Goal: Obtain resource: Download file/media

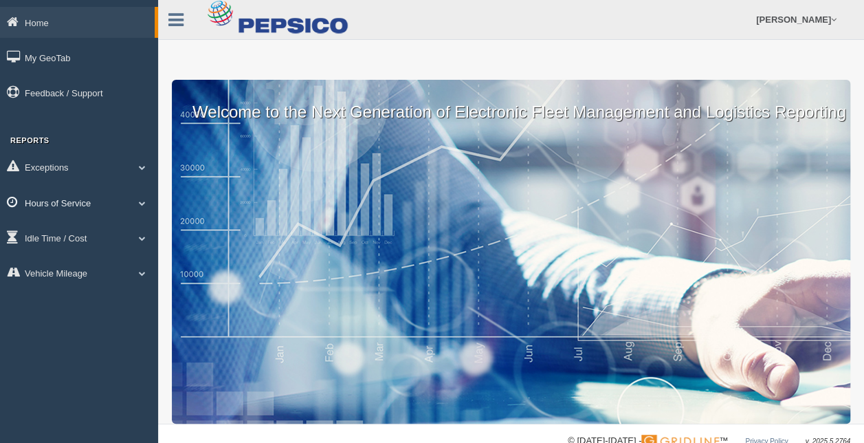
click at [82, 195] on link "Hours of Service" at bounding box center [79, 202] width 158 height 31
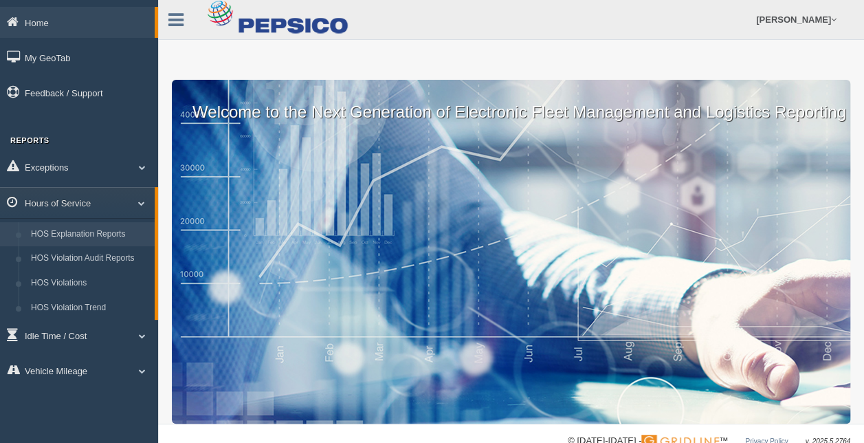
click at [104, 238] on link "HOS Explanation Reports" at bounding box center [90, 234] width 130 height 25
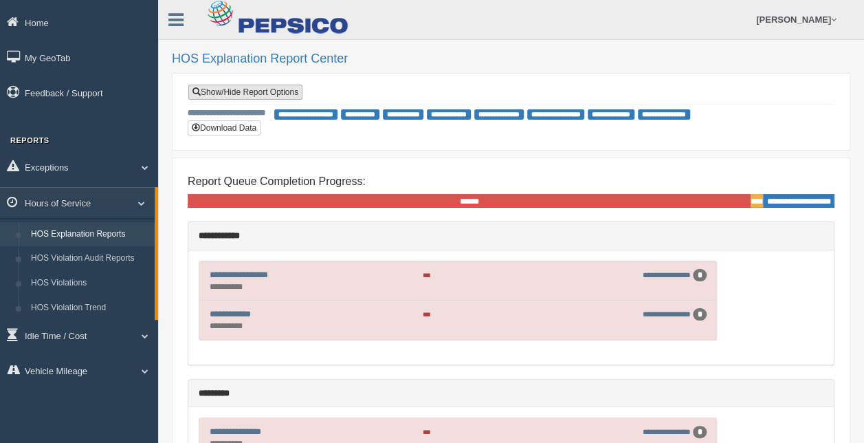
click at [280, 95] on link "Show/Hide Report Options" at bounding box center [245, 92] width 114 height 15
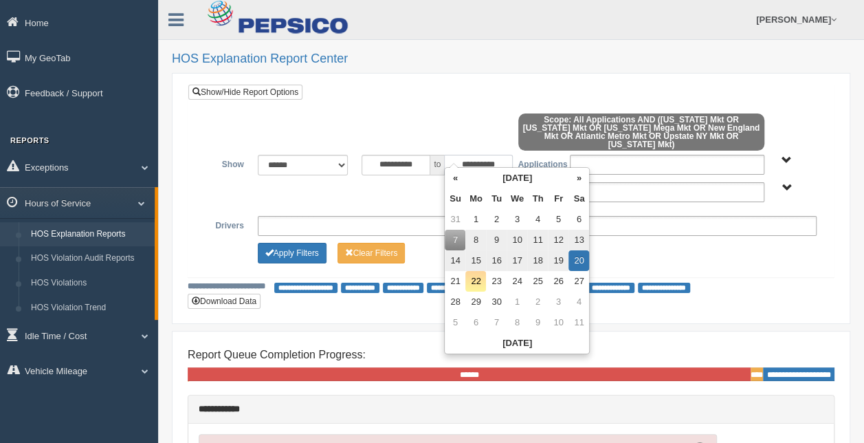
click at [491, 155] on input "**********" at bounding box center [478, 165] width 69 height 21
click at [458, 258] on td "14" at bounding box center [455, 260] width 21 height 21
type input "**********"
click at [394, 161] on input "**********" at bounding box center [395, 165] width 69 height 21
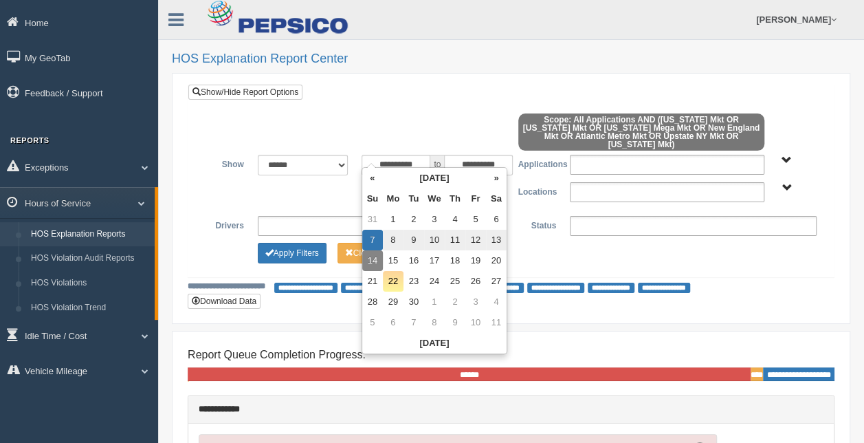
click at [368, 253] on td "14" at bounding box center [372, 260] width 21 height 21
click at [372, 177] on th "«" at bounding box center [372, 178] width 21 height 21
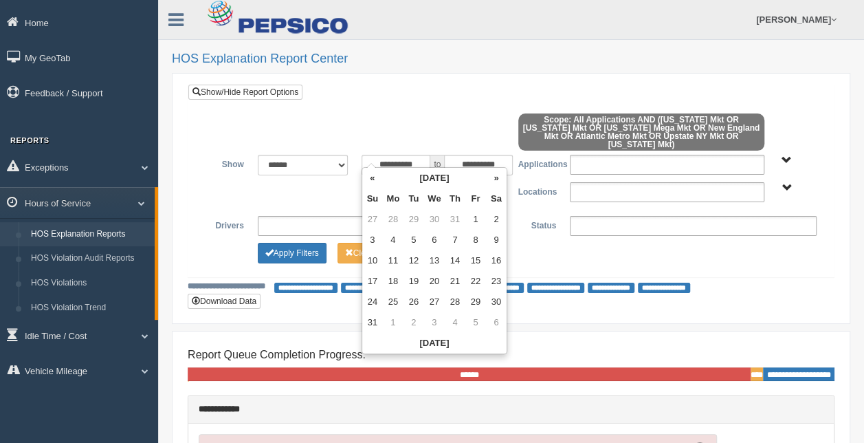
click at [372, 177] on th "«" at bounding box center [372, 178] width 21 height 21
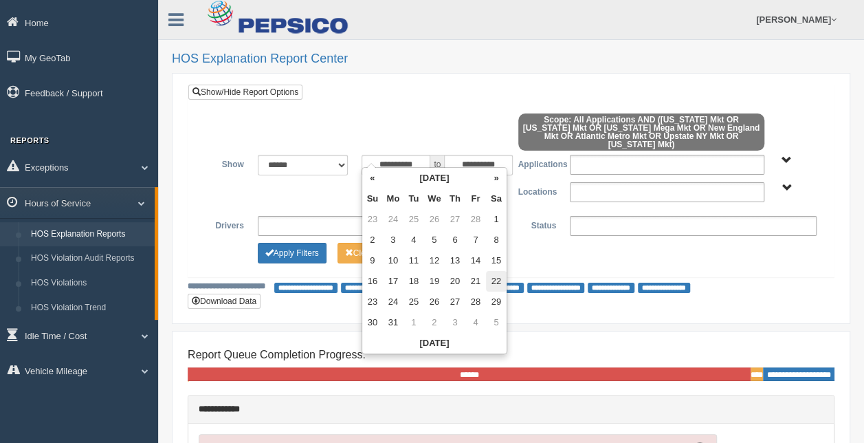
click at [495, 287] on td "22" at bounding box center [496, 281] width 21 height 21
type input "**********"
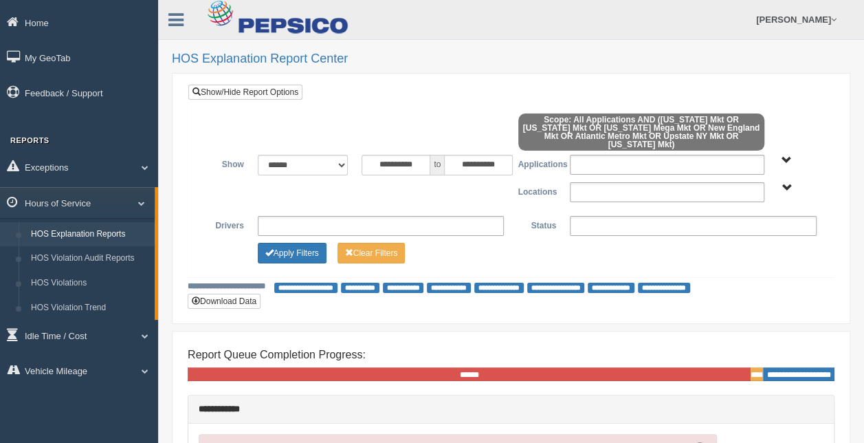
click at [467, 103] on div "**********" at bounding box center [510, 189] width 645 height 173
click at [785, 155] on span "Application User Type" at bounding box center [786, 160] width 10 height 10
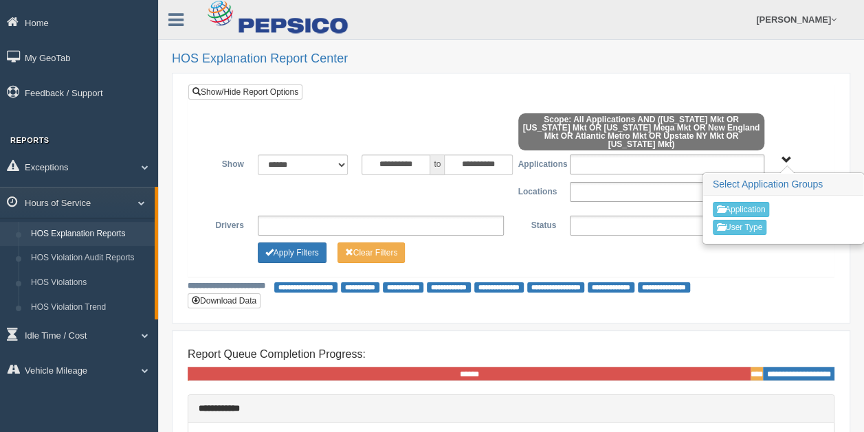
click at [785, 155] on span "Application User Type" at bounding box center [786, 160] width 10 height 10
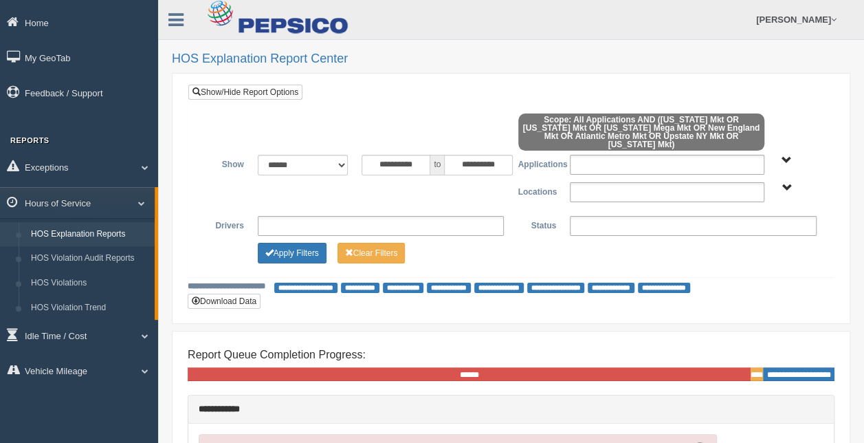
click at [785, 155] on span "Application User Type" at bounding box center [786, 160] width 10 height 10
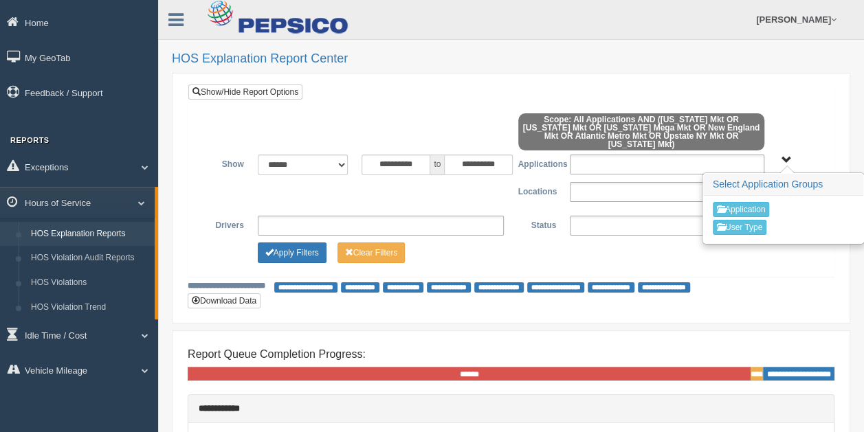
click at [785, 155] on span "Application User Type" at bounding box center [786, 160] width 10 height 10
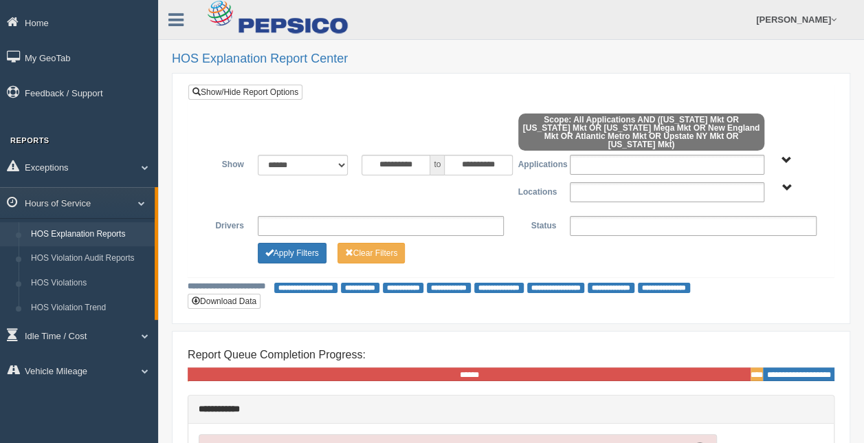
click at [786, 183] on span "Atlantic Metro Mkt Indiana Mkt Michigan Mkt New England Mkt Ohio Mega Mkt Penns…" at bounding box center [786, 188] width 10 height 10
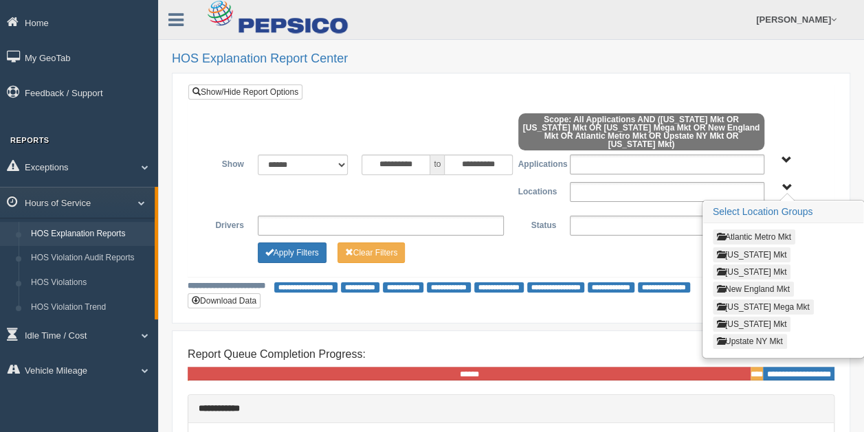
click at [755, 282] on button "New England Mkt" at bounding box center [753, 289] width 81 height 15
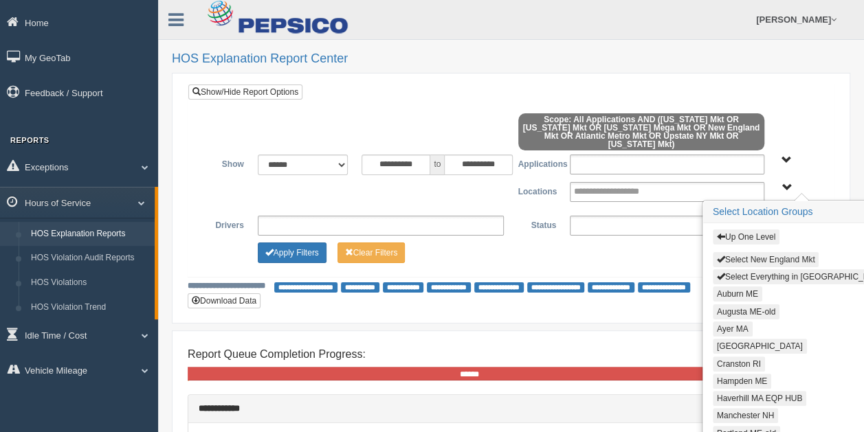
click at [757, 252] on button "Select New England Mkt" at bounding box center [766, 259] width 107 height 15
click at [783, 183] on span "Up One Level Select New England Mkt Select Everything in New England Mkt Auburn…" at bounding box center [786, 188] width 10 height 10
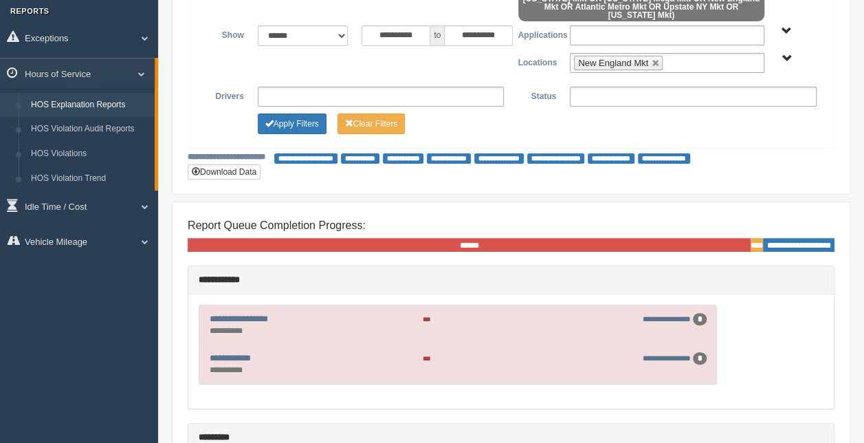
scroll to position [118, 0]
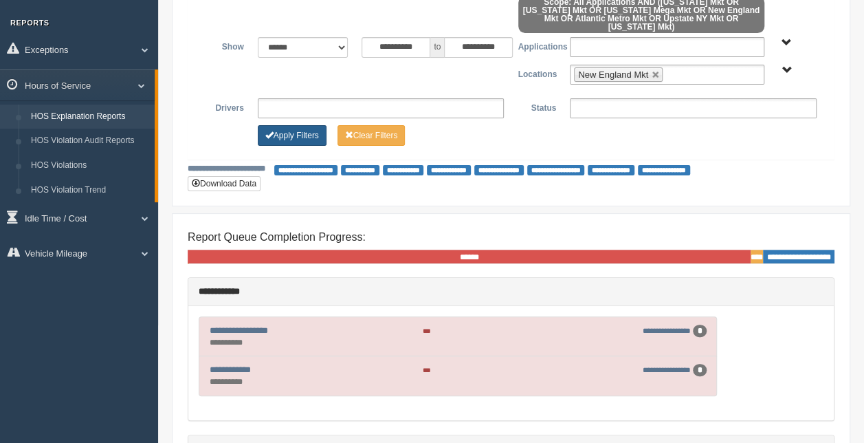
click at [283, 126] on button "Apply Filters" at bounding box center [292, 135] width 69 height 21
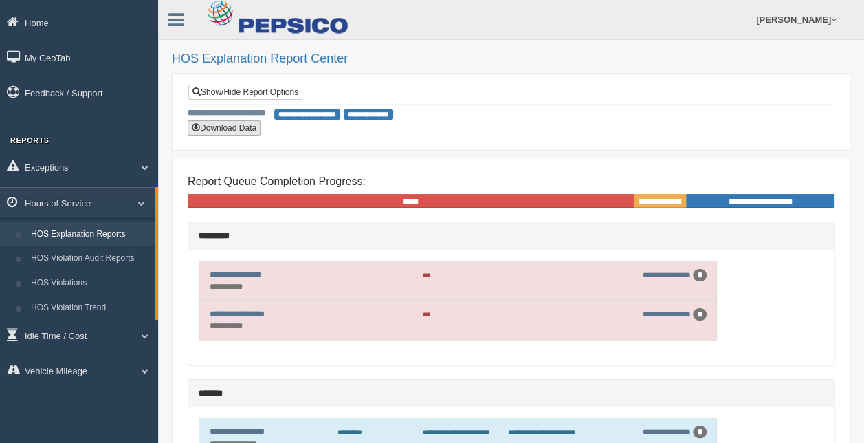
click at [248, 127] on button "Download Data" at bounding box center [224, 127] width 73 height 15
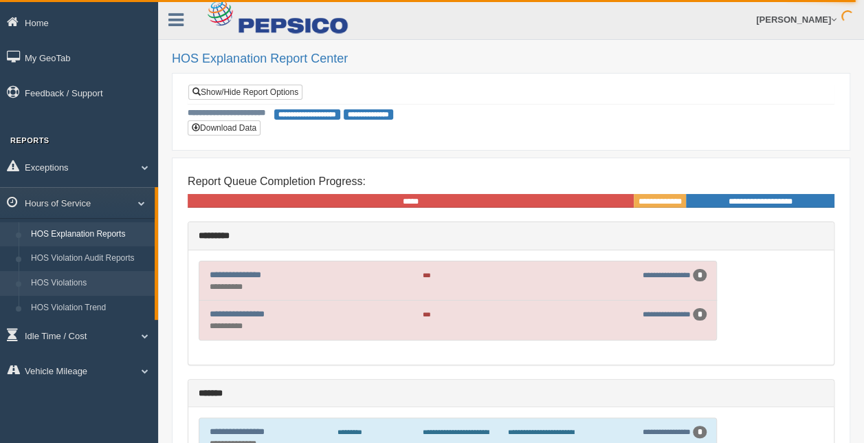
click at [67, 277] on link "HOS Violations" at bounding box center [90, 283] width 130 height 25
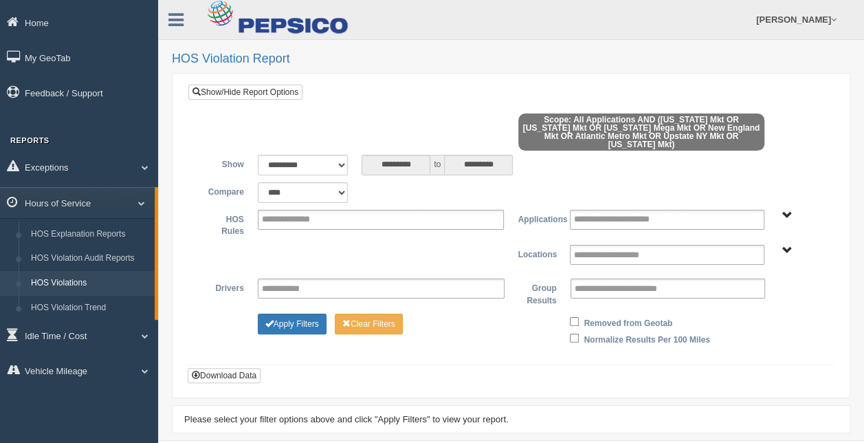
click at [781, 245] on div "Atlantic Metro Mkt [US_STATE] Mkt [US_STATE] Mkt New England Mkt [US_STATE] Meg…" at bounding box center [797, 250] width 38 height 10
click at [790, 245] on span "Atlantic Metro Mkt [US_STATE] Mkt [US_STATE] Mkt New England Mkt [US_STATE] Meg…" at bounding box center [786, 250] width 10 height 10
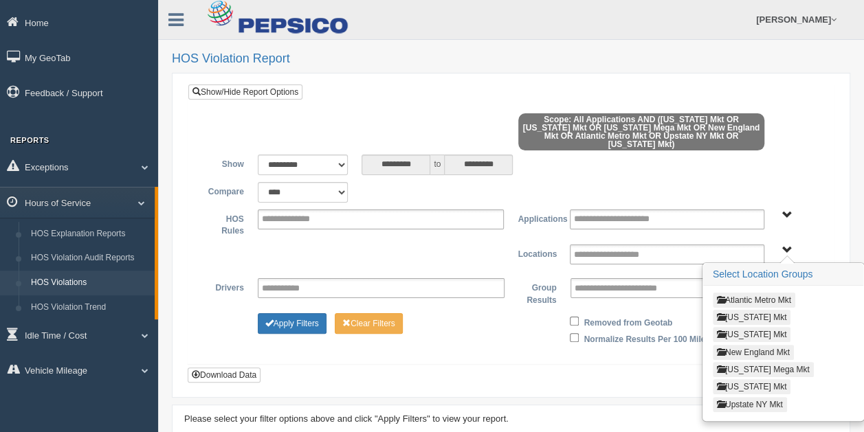
click at [758, 345] on button "New England Mkt" at bounding box center [753, 352] width 81 height 15
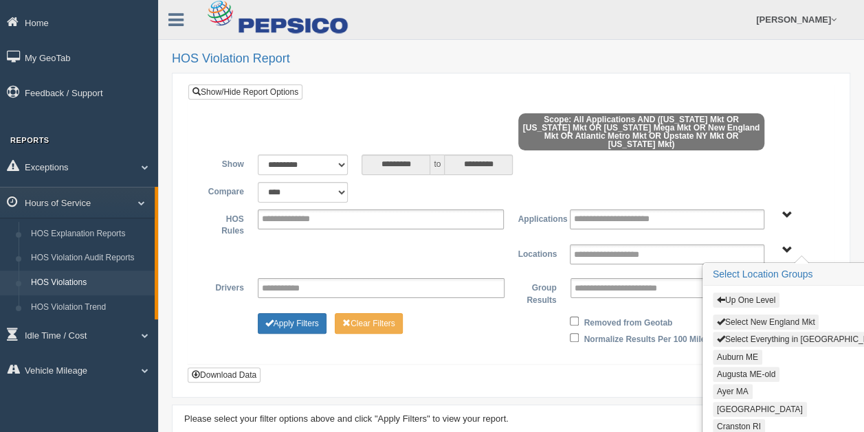
click at [742, 315] on button "Select New England Mkt" at bounding box center [766, 322] width 107 height 15
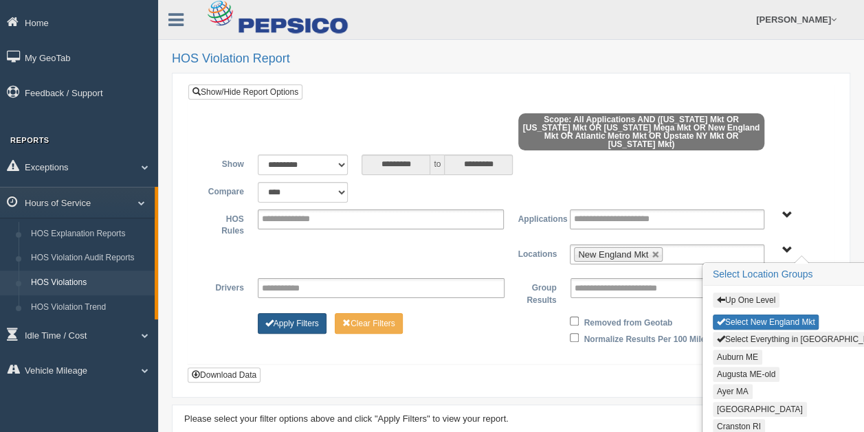
click at [301, 316] on button "Apply Filters" at bounding box center [292, 323] width 69 height 21
